Goal: Navigation & Orientation: Understand site structure

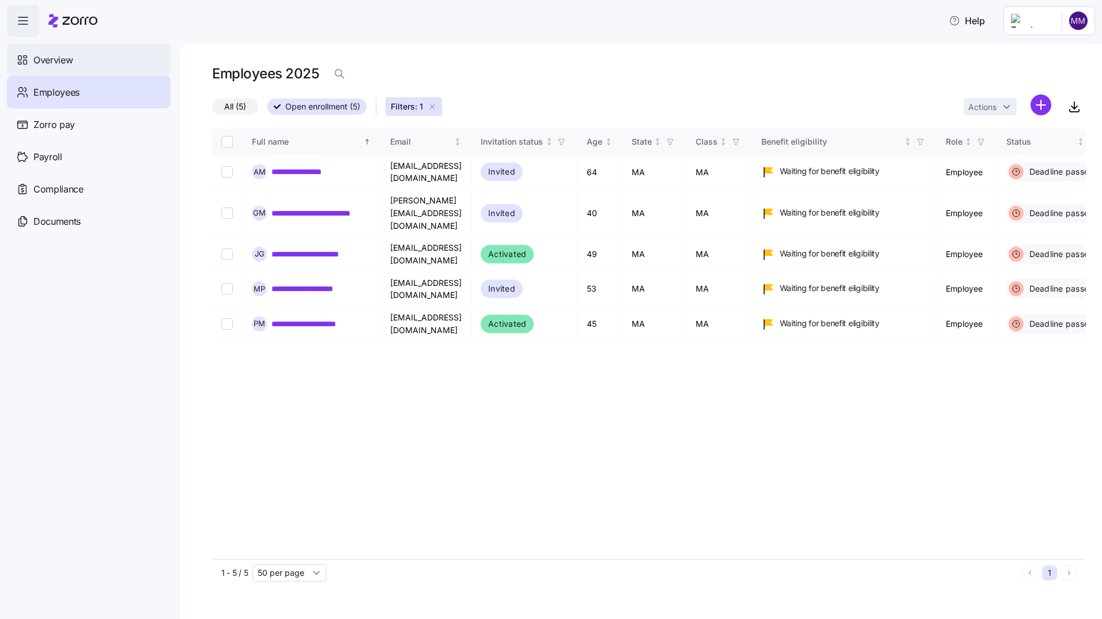
click at [44, 57] on span "Overview" at bounding box center [52, 60] width 39 height 14
click at [43, 61] on span "Overview" at bounding box center [52, 60] width 39 height 14
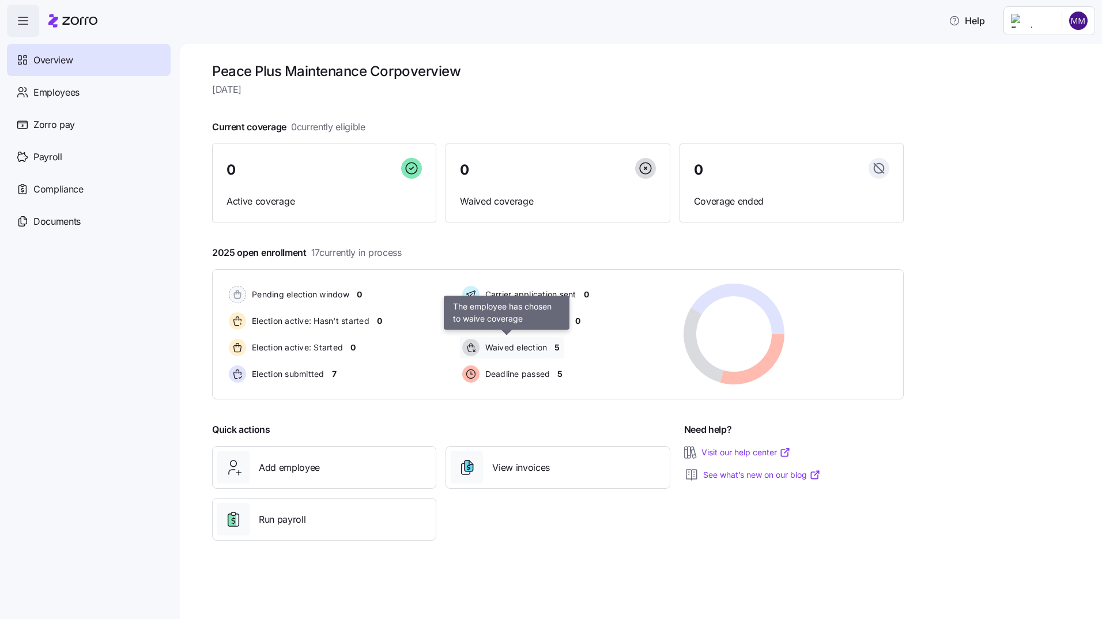
click at [501, 348] on span "Waived election" at bounding box center [515, 348] width 66 height 12
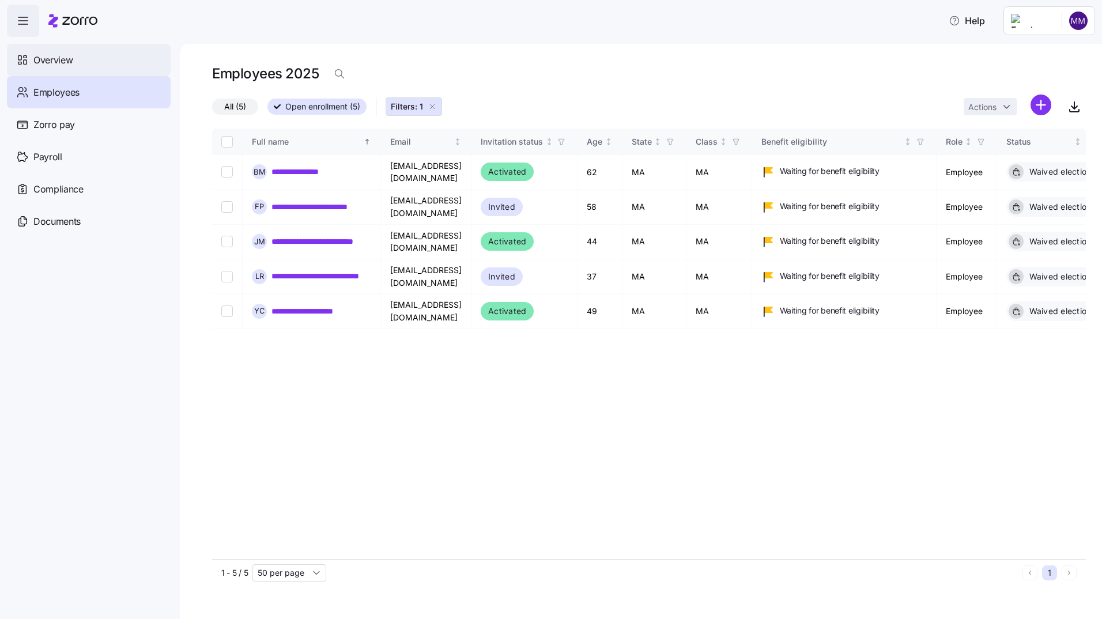
click at [35, 61] on span "Overview" at bounding box center [52, 60] width 39 height 14
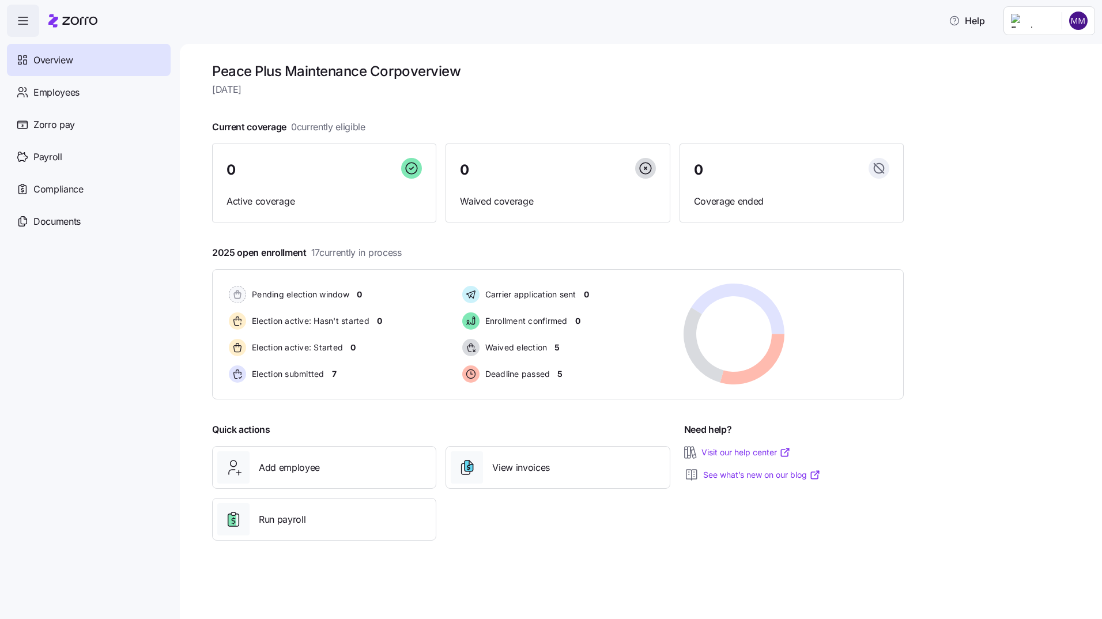
click at [578, 27] on div "Help" at bounding box center [551, 21] width 1088 height 32
click at [1076, 20] on html "Help Overview Employees Zorro pay Payroll Compliance Documents Peace Plus Maint…" at bounding box center [551, 306] width 1102 height 612
click at [1045, 120] on div "Log out" at bounding box center [1031, 117] width 45 height 13
